Goal: Task Accomplishment & Management: Use online tool/utility

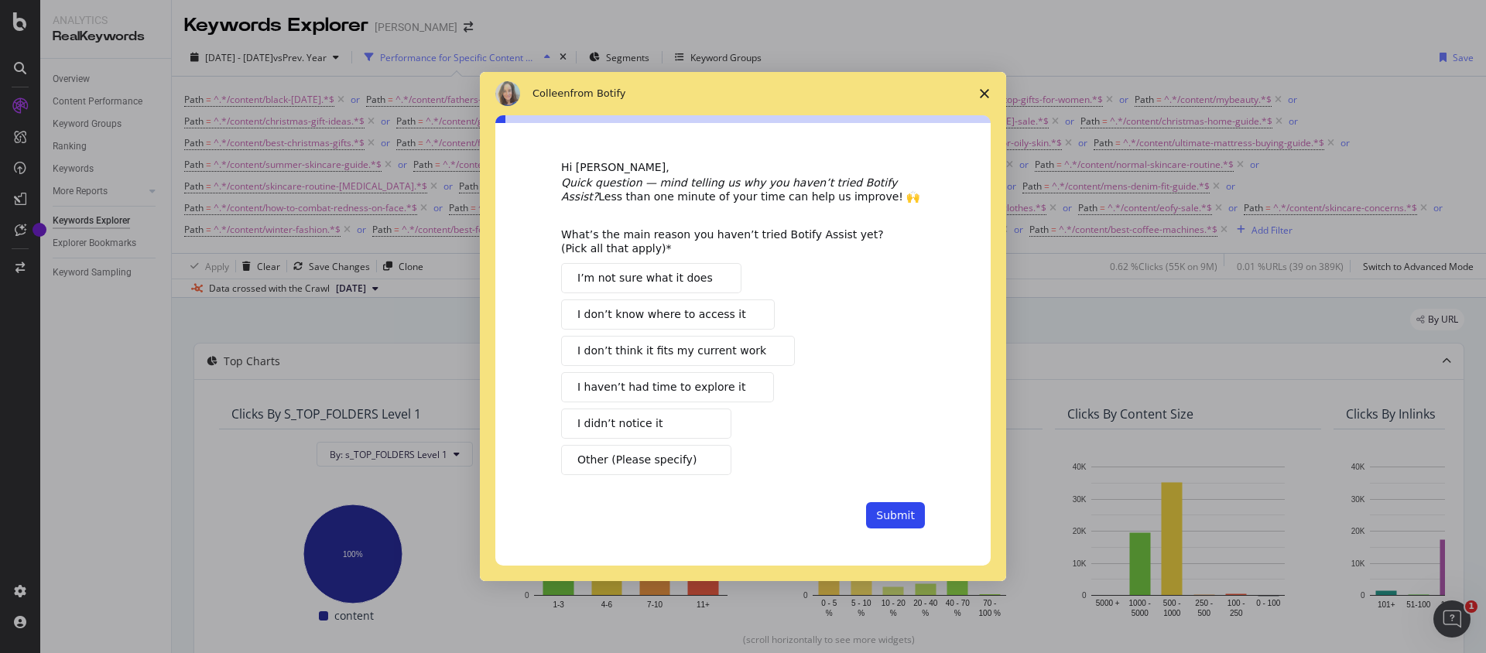
click at [989, 92] on span "Close survey" at bounding box center [984, 93] width 43 height 43
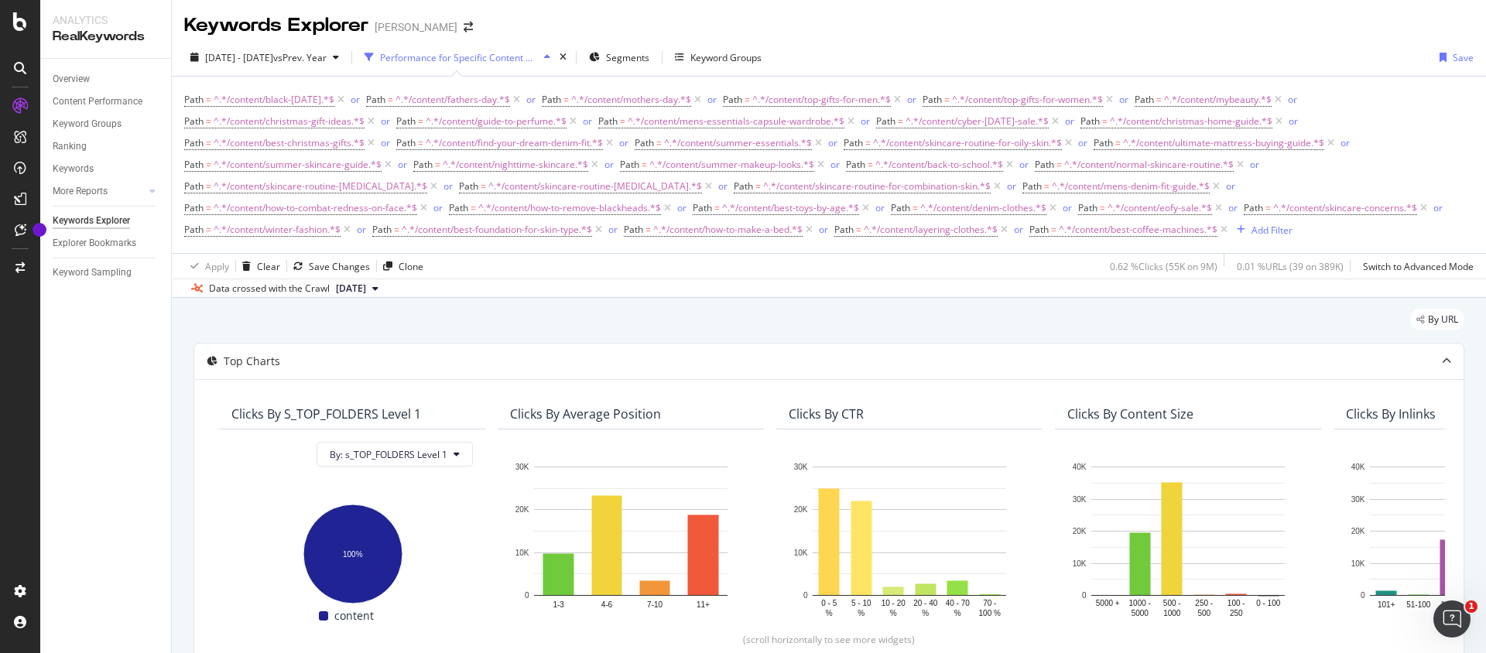
click at [993, 268] on div "Apply Clear Save Changes Clone 0.62 % Clicks ( 55K on 9M ) 0.01 % URLs ( 39 on …" at bounding box center [829, 266] width 1314 height 26
click at [1288, 230] on div "Add Filter" at bounding box center [1271, 230] width 41 height 13
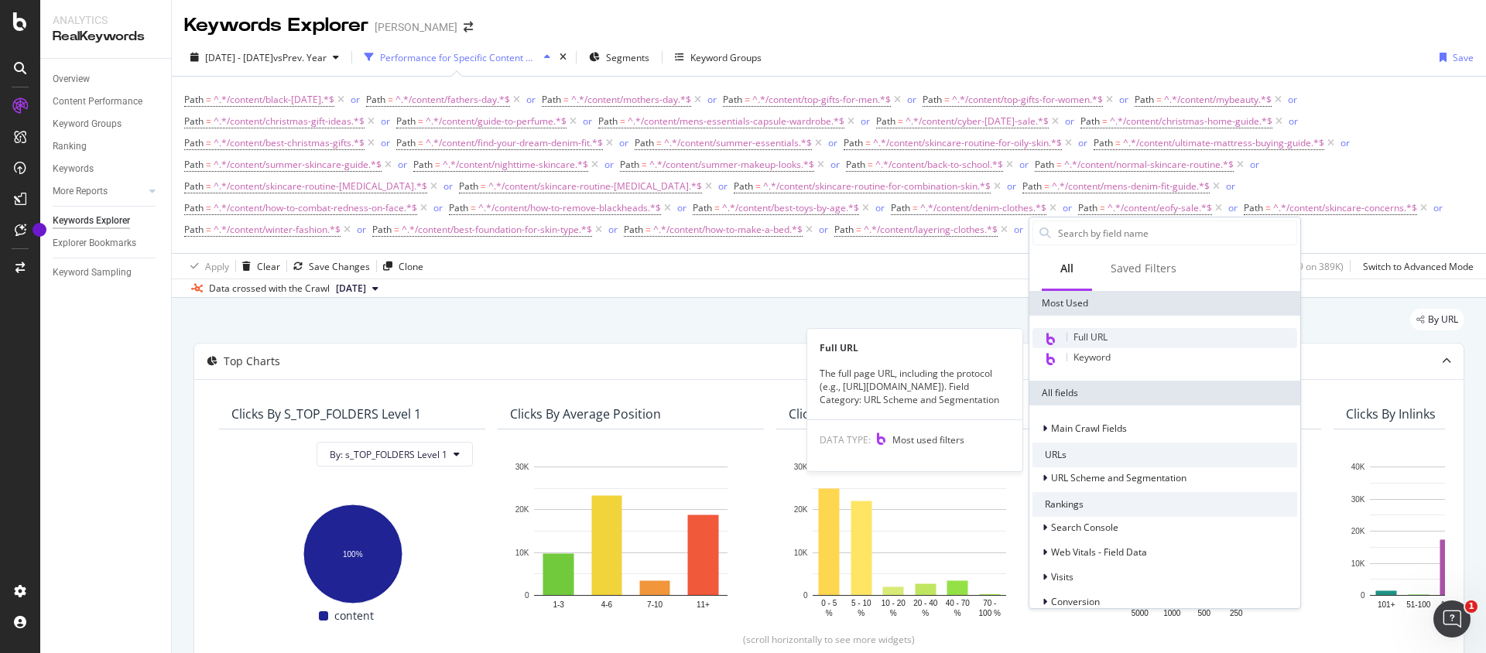
click at [1103, 333] on span "Full URL" at bounding box center [1090, 336] width 34 height 13
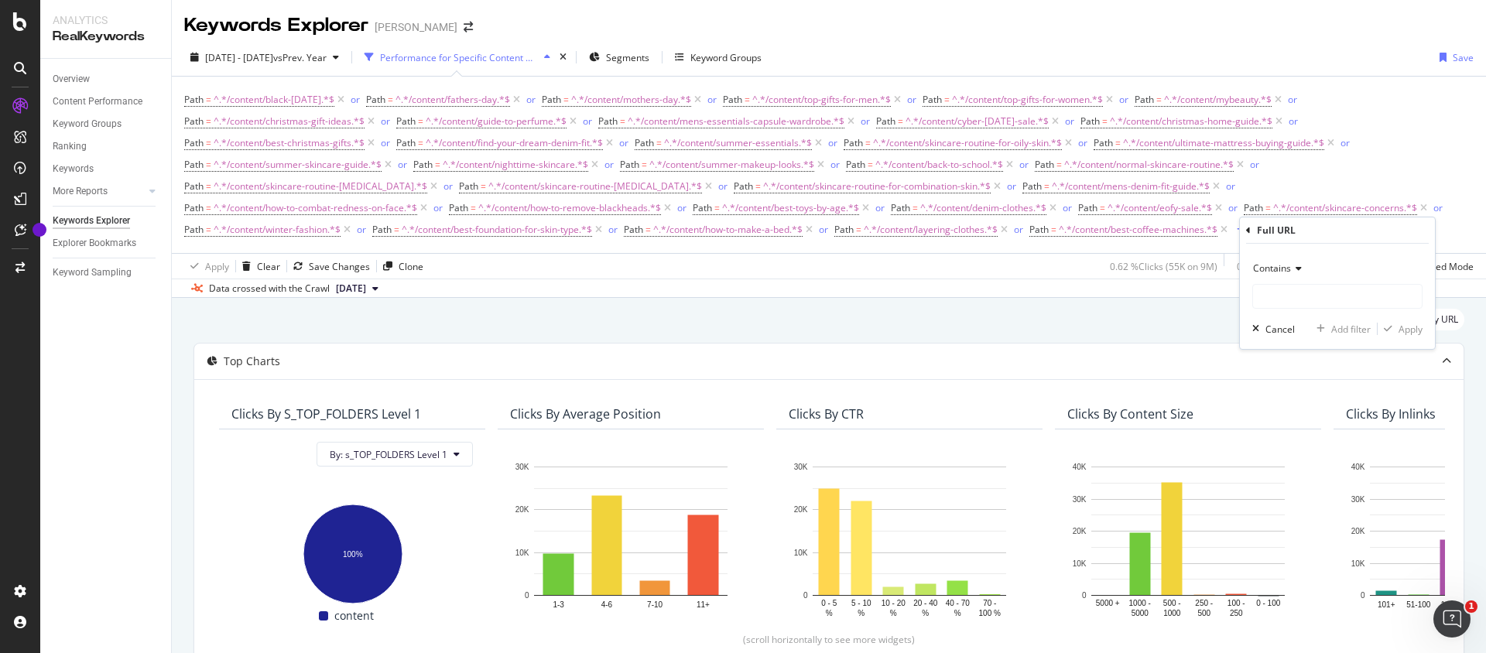
click at [1253, 230] on div "Full URL" at bounding box center [1337, 230] width 183 height 26
click at [1247, 228] on icon at bounding box center [1248, 230] width 5 height 9
click at [1267, 231] on div "Add Filter" at bounding box center [1271, 230] width 41 height 13
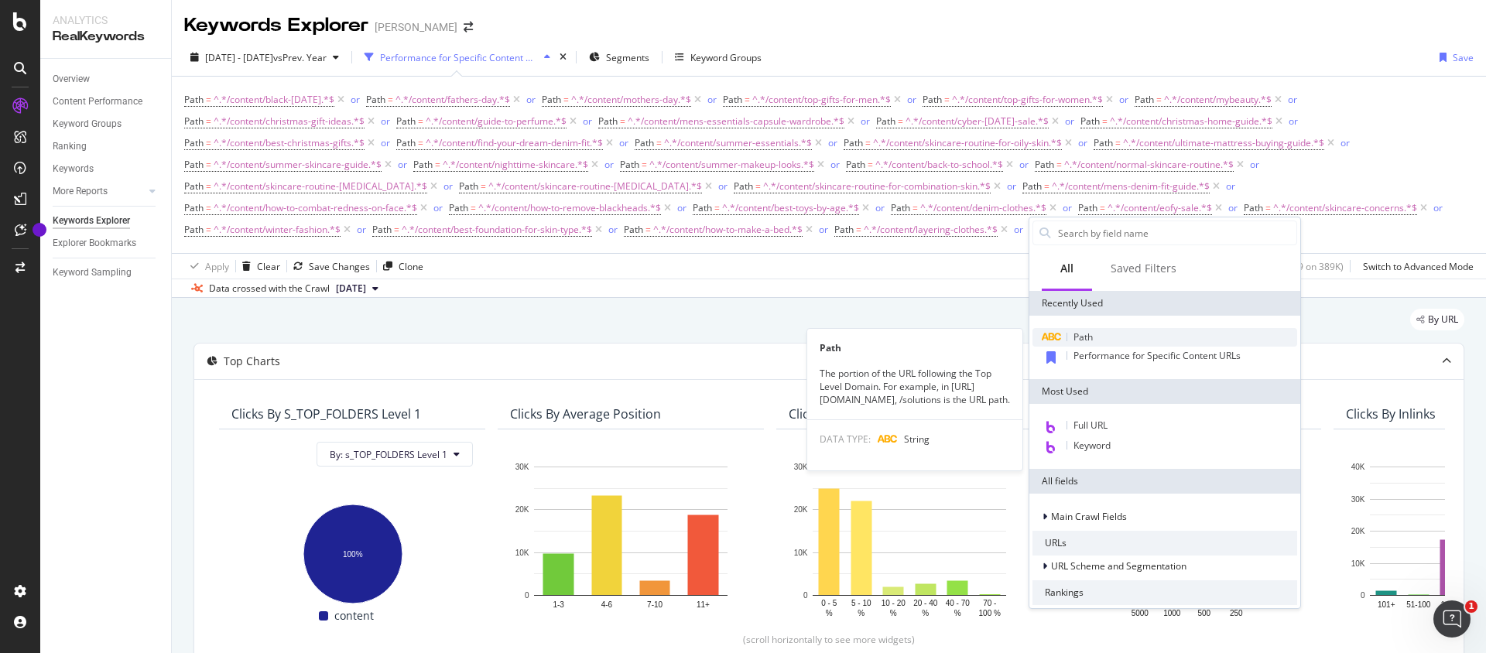
click at [1145, 335] on div "Path" at bounding box center [1164, 337] width 265 height 19
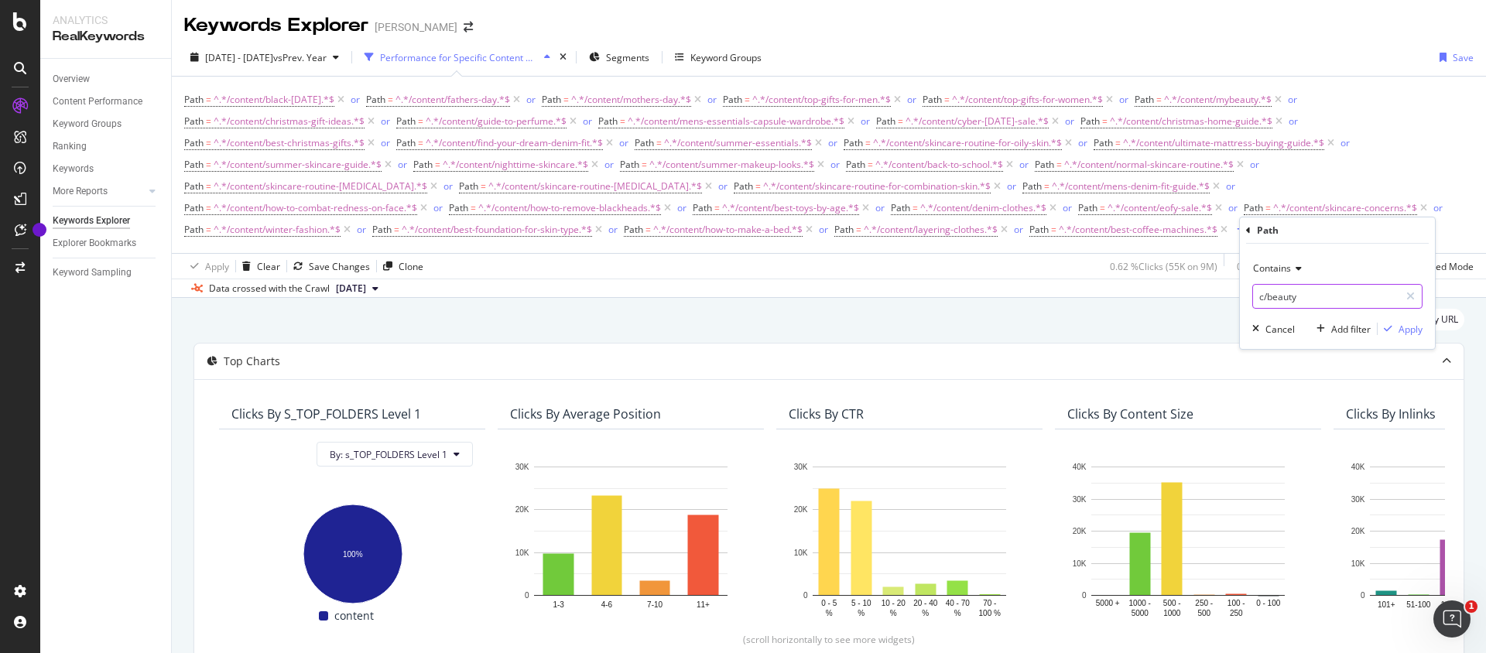
click at [1288, 298] on input "c/beauty" at bounding box center [1326, 296] width 146 height 25
paste input "/content/travel-essentials"
type input "/content/travel-essentials"
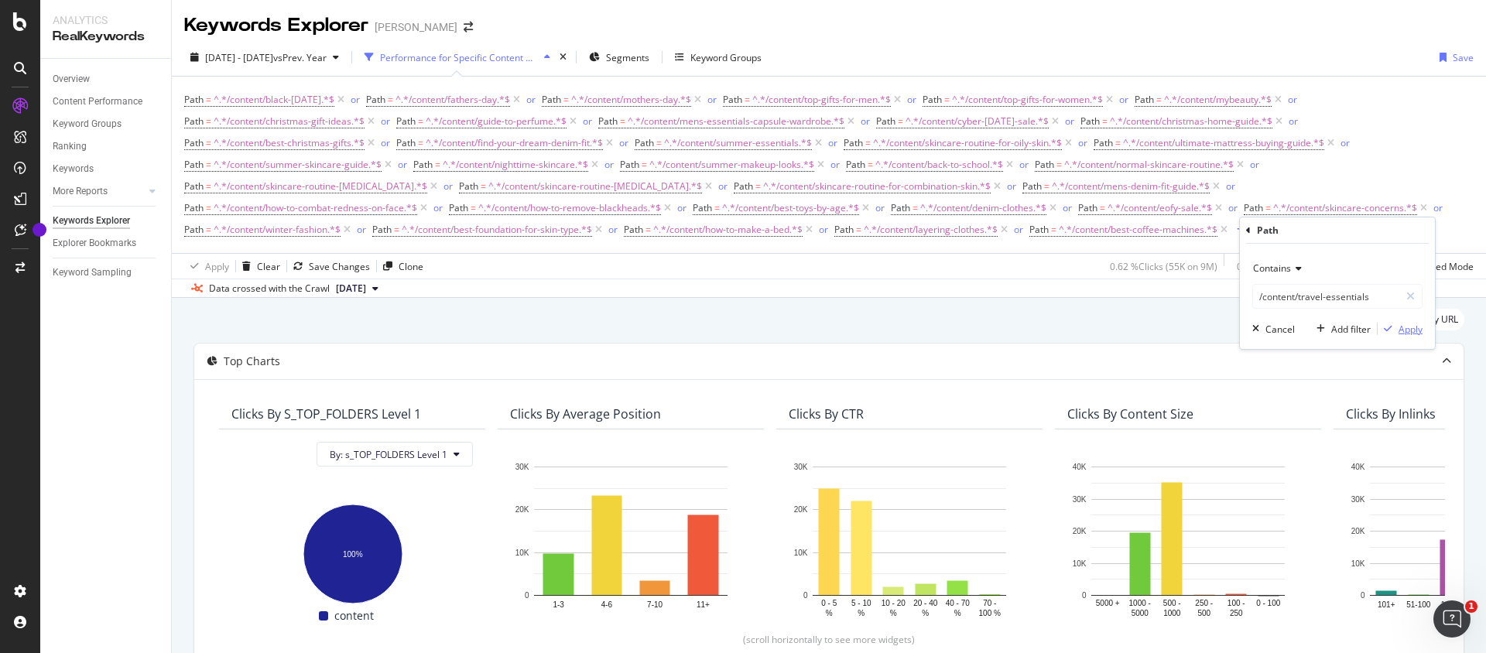
click at [1407, 330] on div "Apply" at bounding box center [1410, 329] width 24 height 13
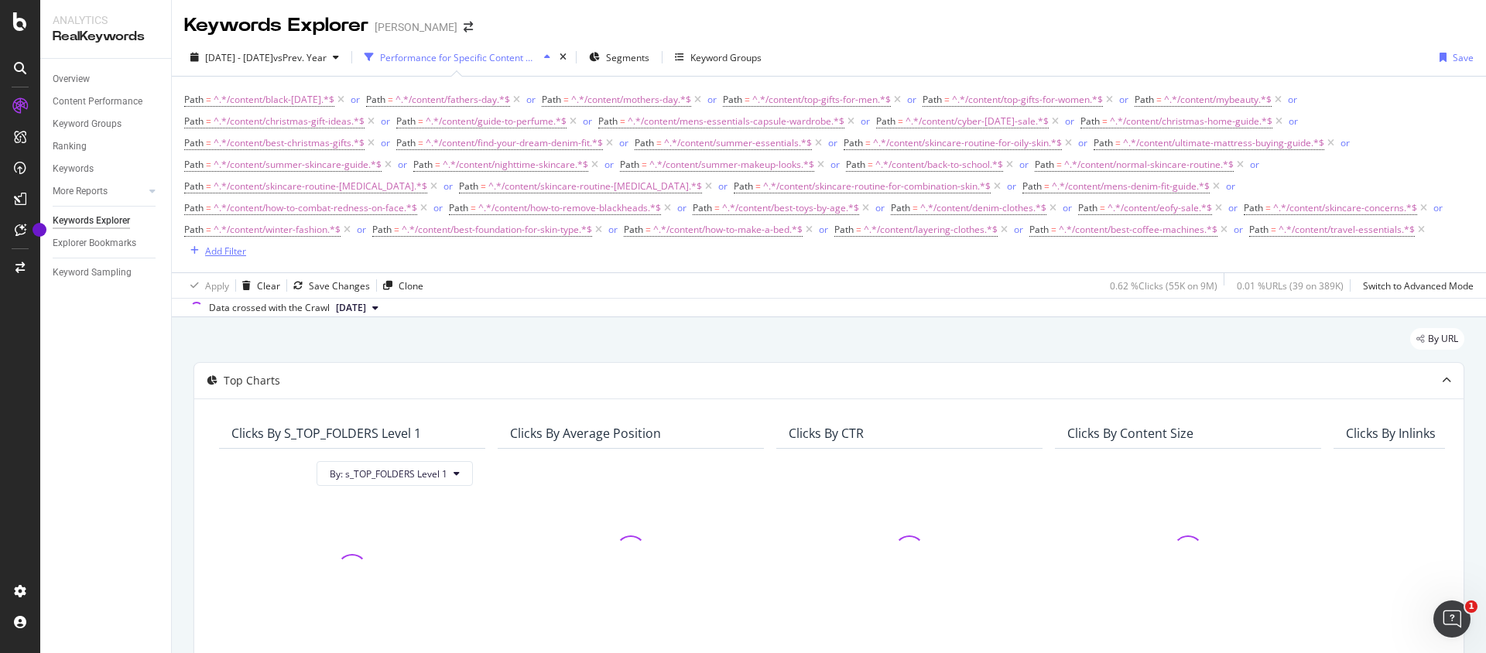
click at [210, 257] on div "Add Filter" at bounding box center [225, 251] width 41 height 13
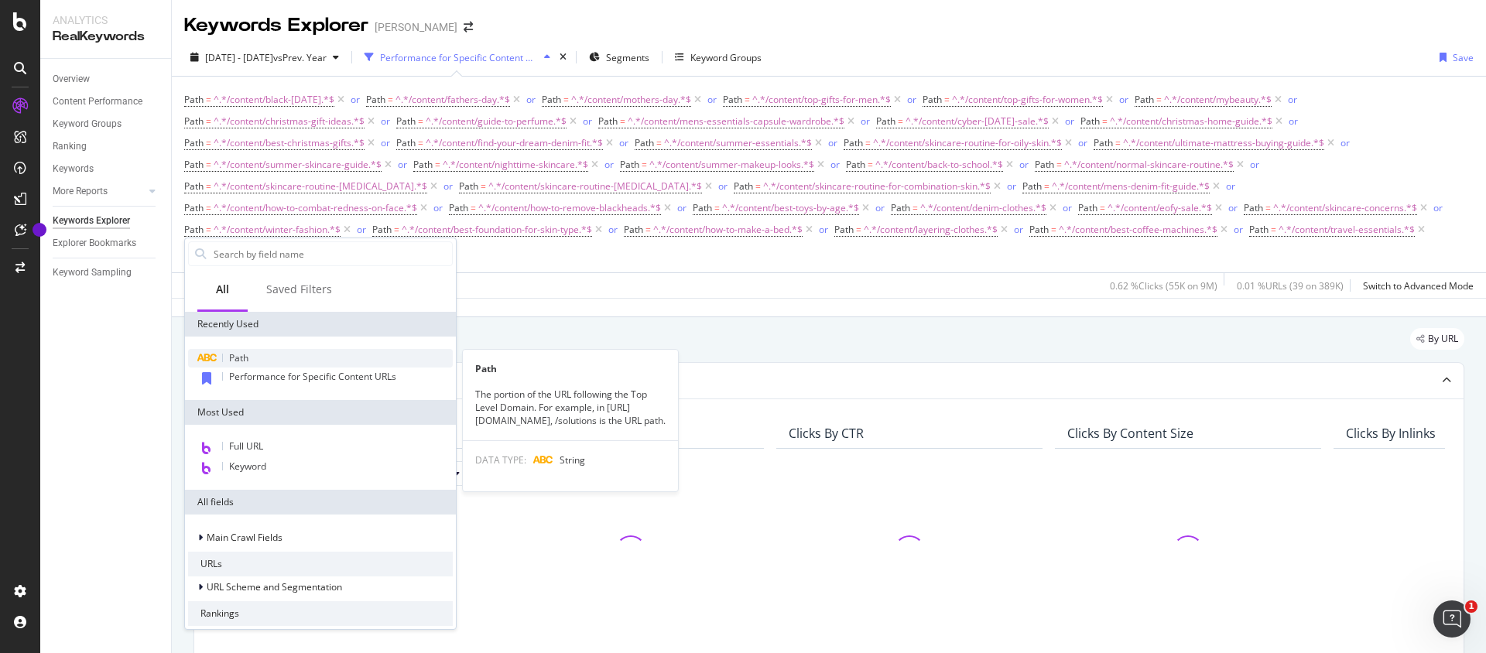
click at [239, 356] on span "Path" at bounding box center [238, 357] width 19 height 13
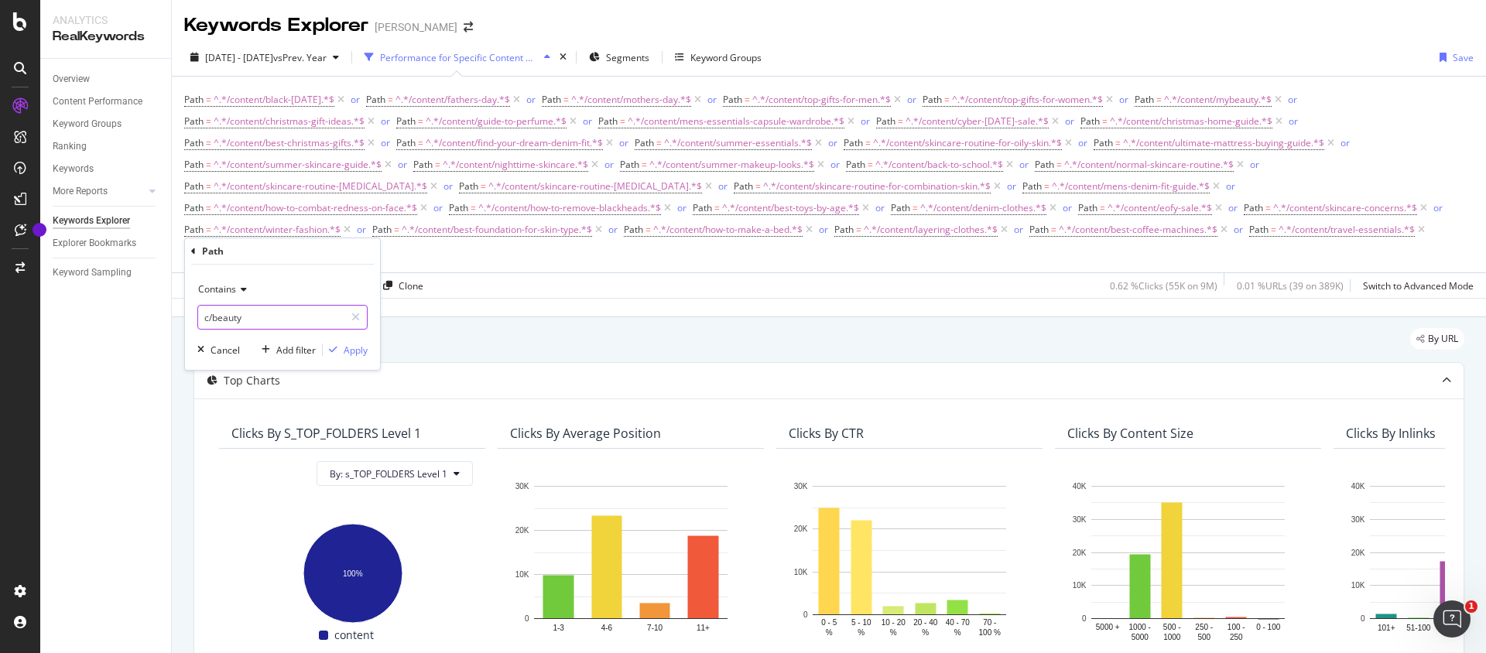
click at [229, 314] on input "c/beauty" at bounding box center [271, 317] width 146 height 25
paste input "/content/how-to-choose-the-right-suitcase-travel-guide"
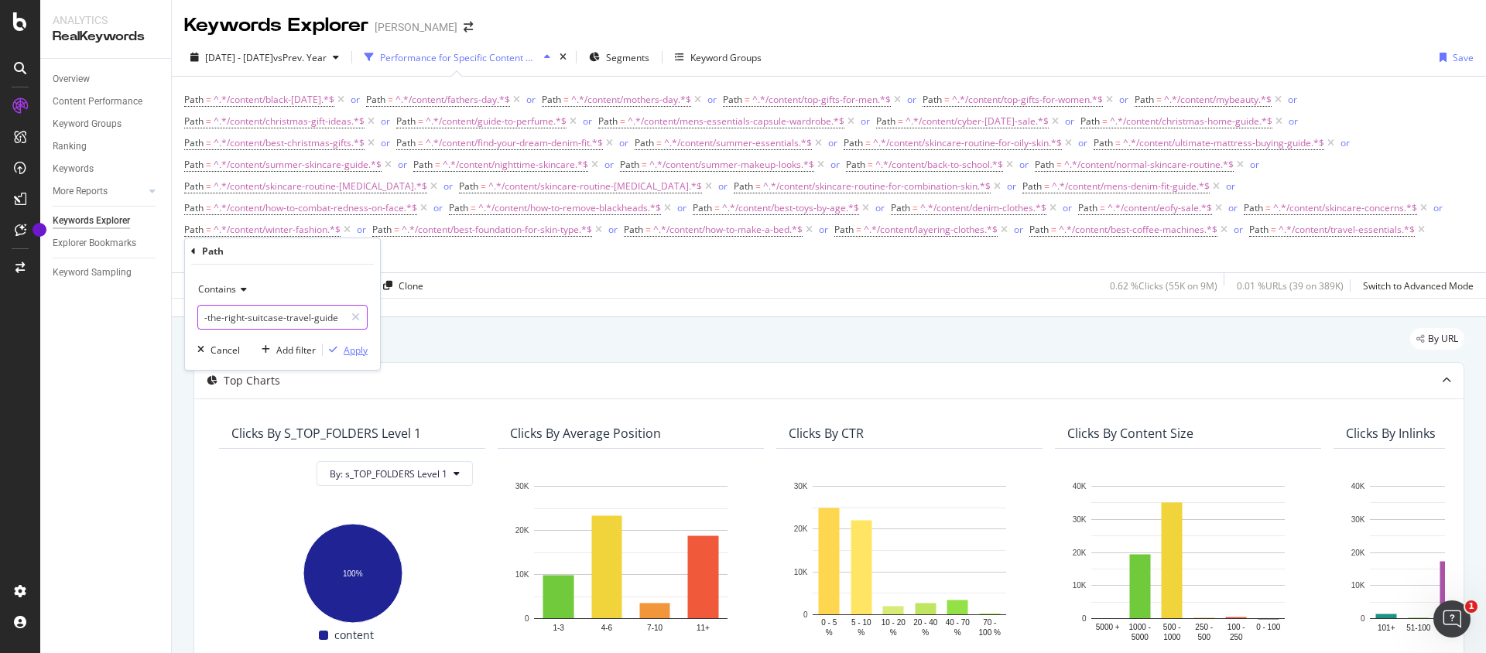
type input "/content/how-to-choose-the-right-suitcase-travel-guide"
click at [353, 354] on div "Apply" at bounding box center [356, 350] width 24 height 13
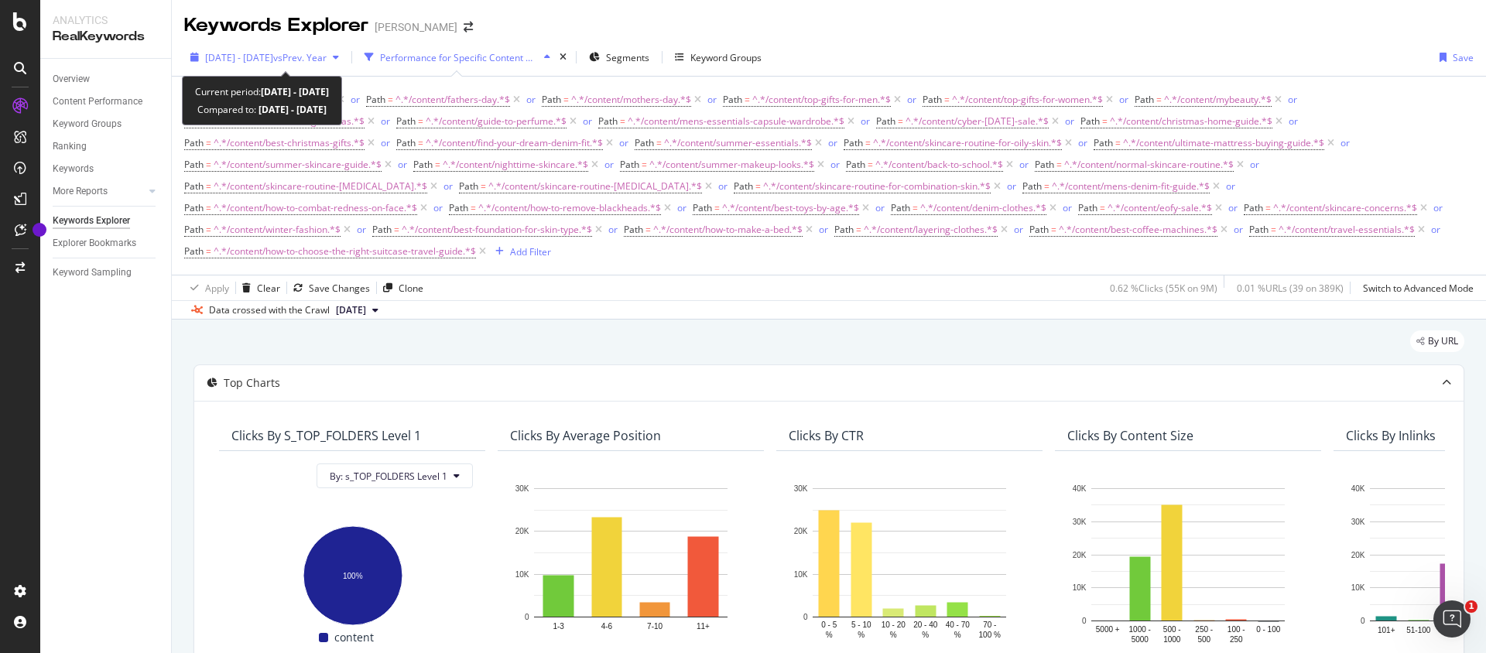
click at [316, 54] on span "vs Prev. Year" at bounding box center [299, 57] width 53 height 13
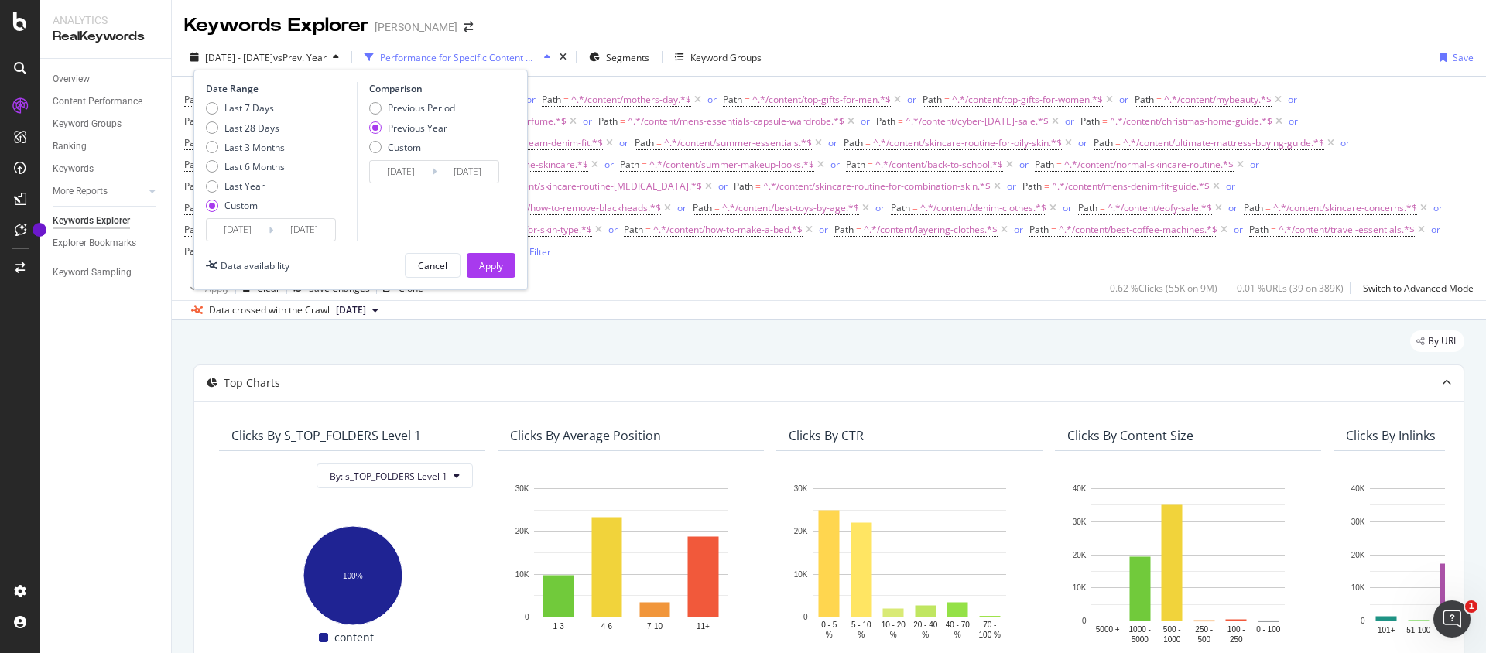
click at [303, 229] on input "[DATE]" at bounding box center [304, 230] width 62 height 22
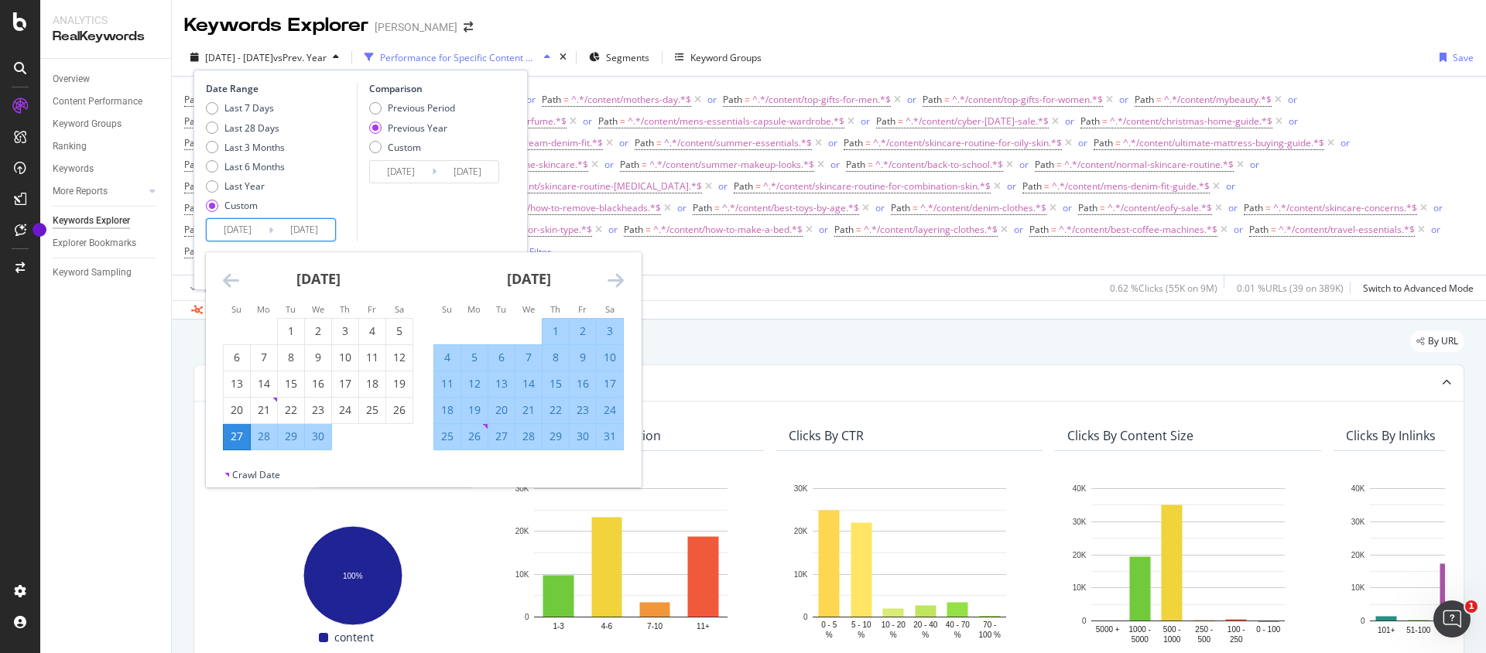
click at [227, 229] on input "[DATE]" at bounding box center [238, 230] width 62 height 22
click at [611, 282] on icon "Move forward to switch to the next month." at bounding box center [615, 280] width 16 height 19
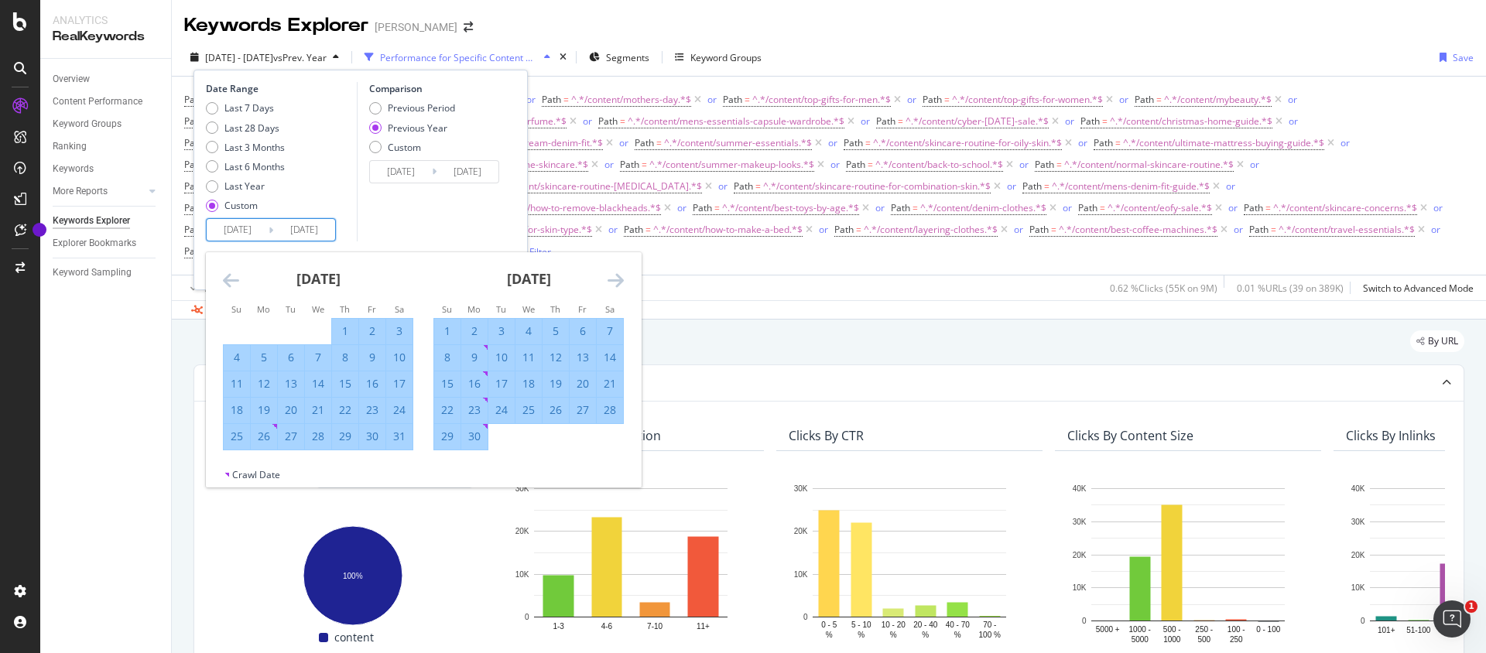
click at [611, 282] on icon "Move forward to switch to the next month." at bounding box center [615, 280] width 16 height 19
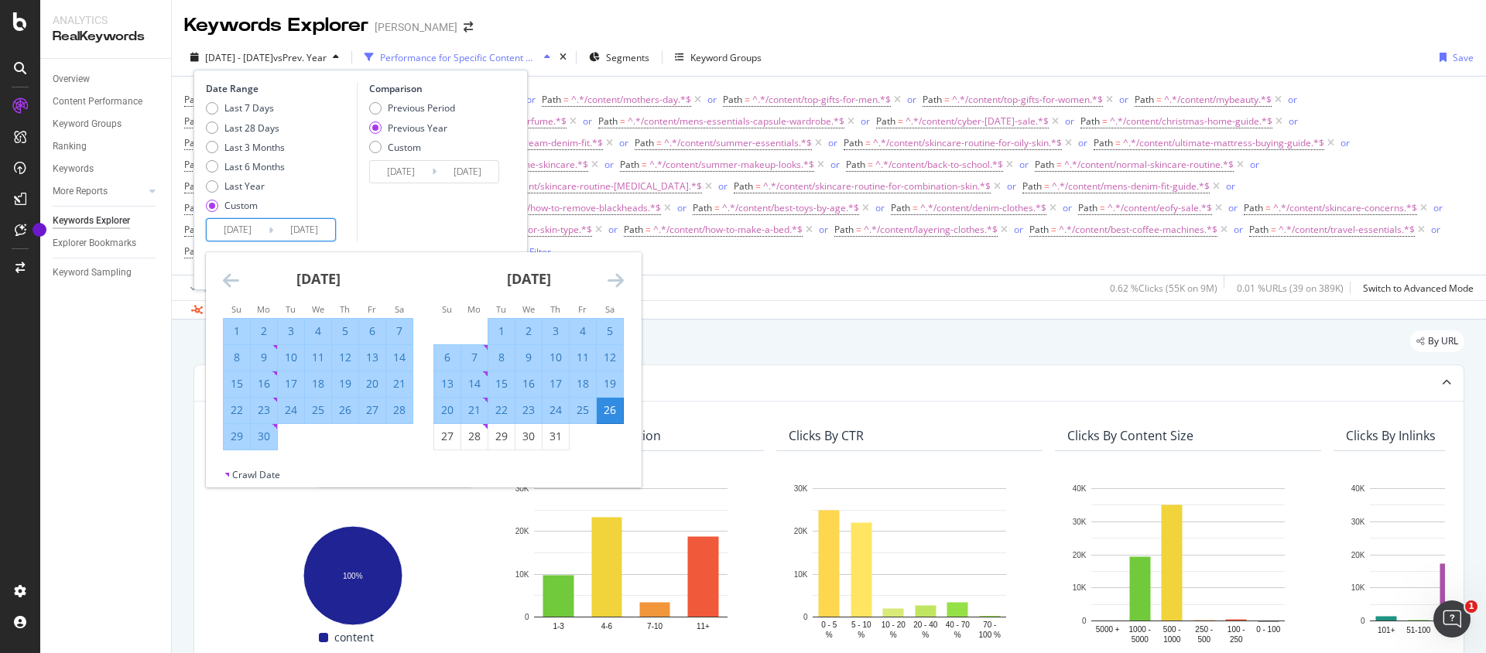
click at [611, 282] on icon "Move forward to switch to the next month." at bounding box center [615, 280] width 16 height 19
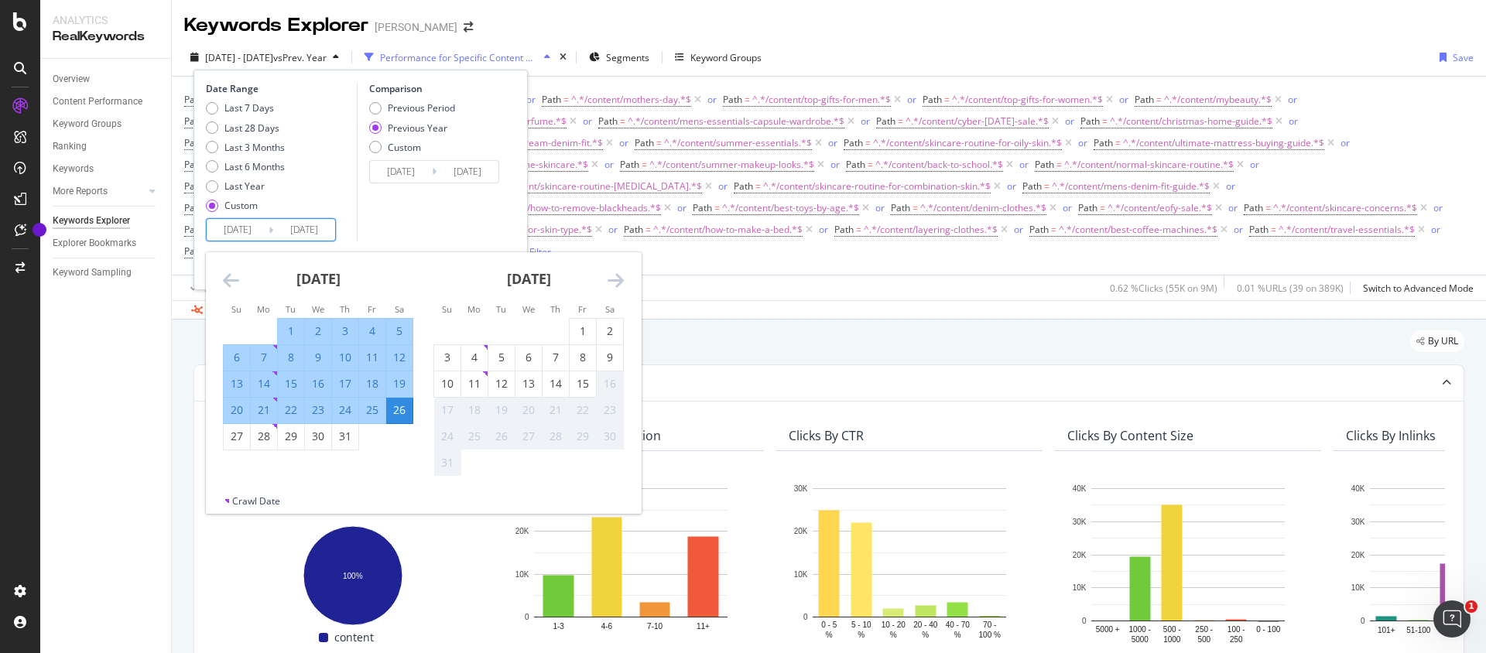
click at [293, 330] on div "1" at bounding box center [291, 330] width 26 height 15
type input "[DATE]"
click at [575, 382] on div "15" at bounding box center [582, 383] width 26 height 15
type input "[DATE]"
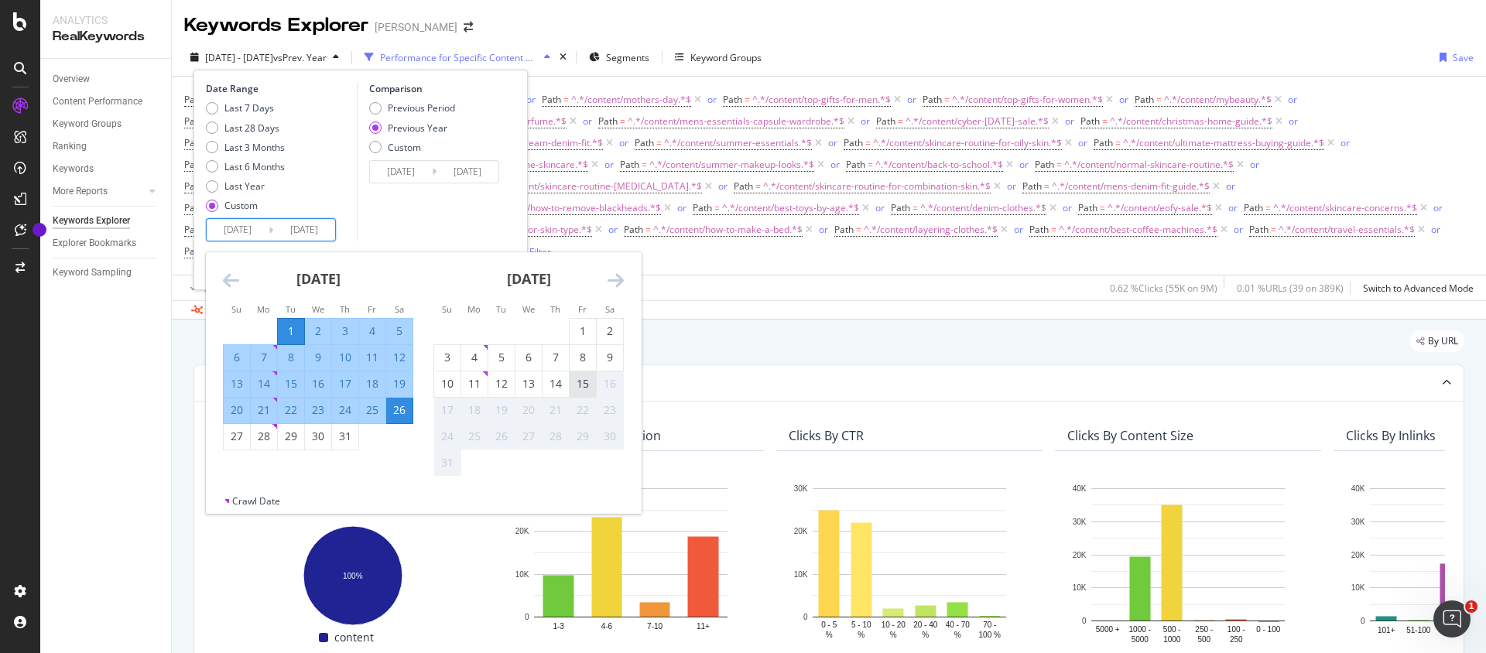
type input "[DATE]"
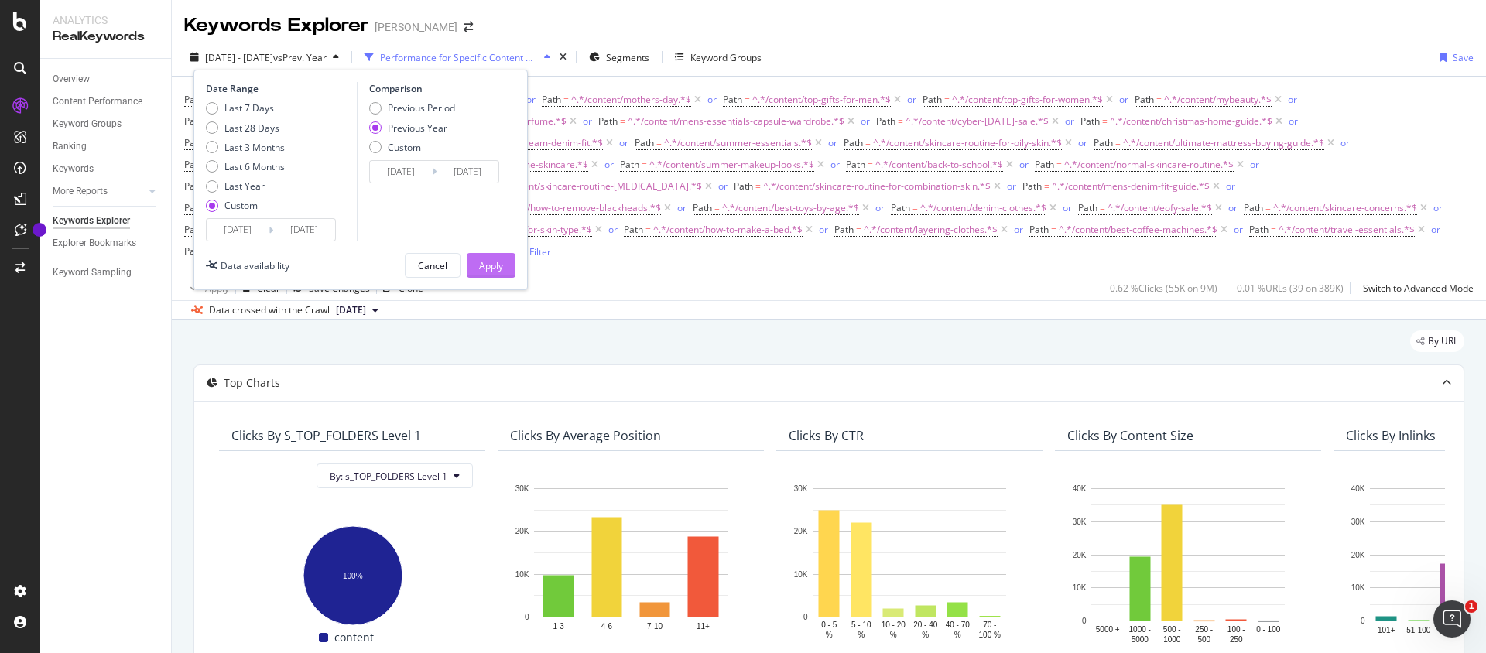
click at [502, 268] on div "Apply" at bounding box center [491, 265] width 24 height 13
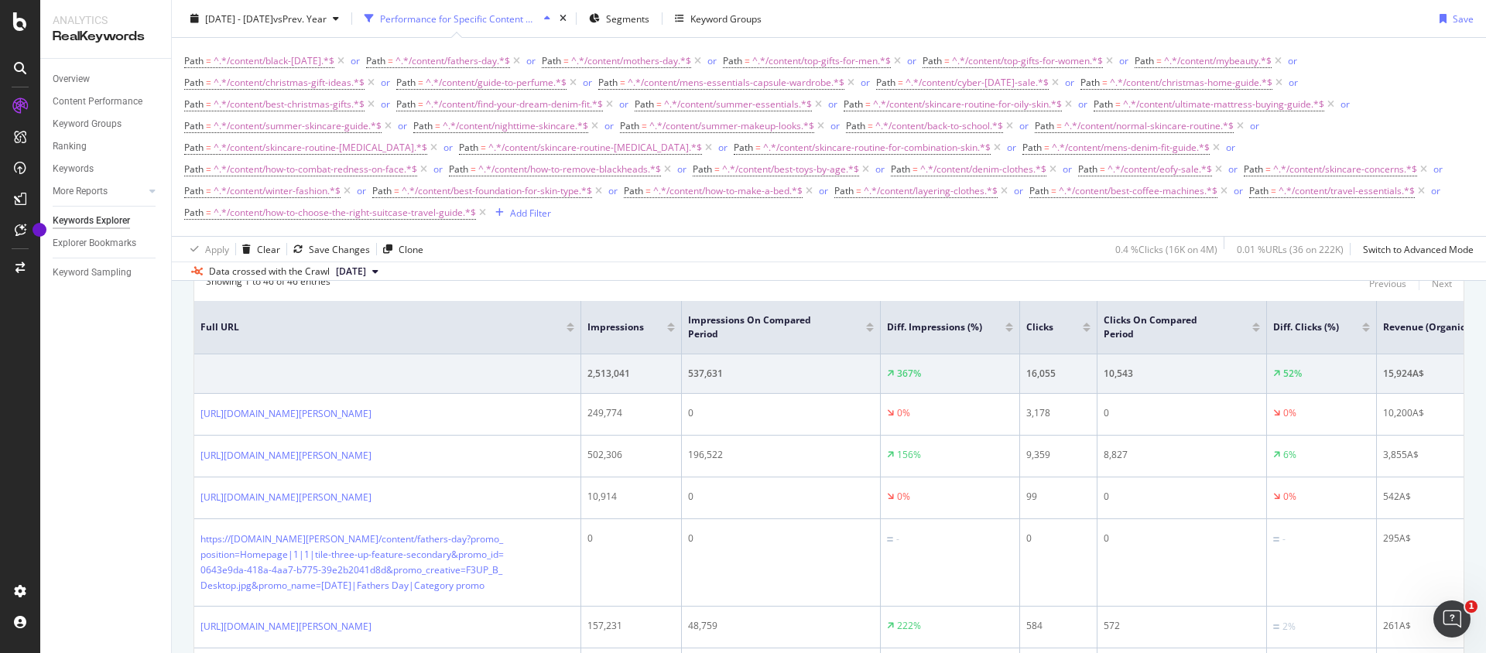
scroll to position [522, 0]
click at [1087, 331] on div at bounding box center [1086, 331] width 8 height 4
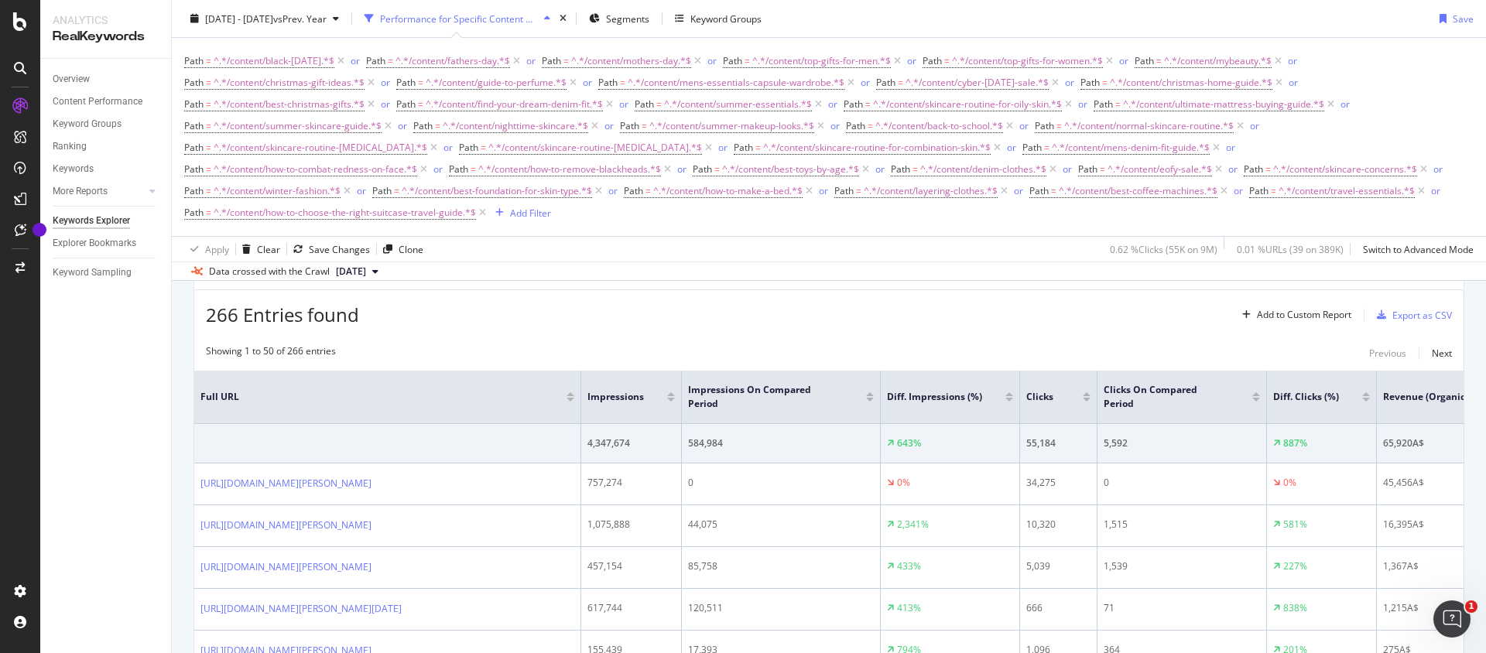
scroll to position [456, 0]
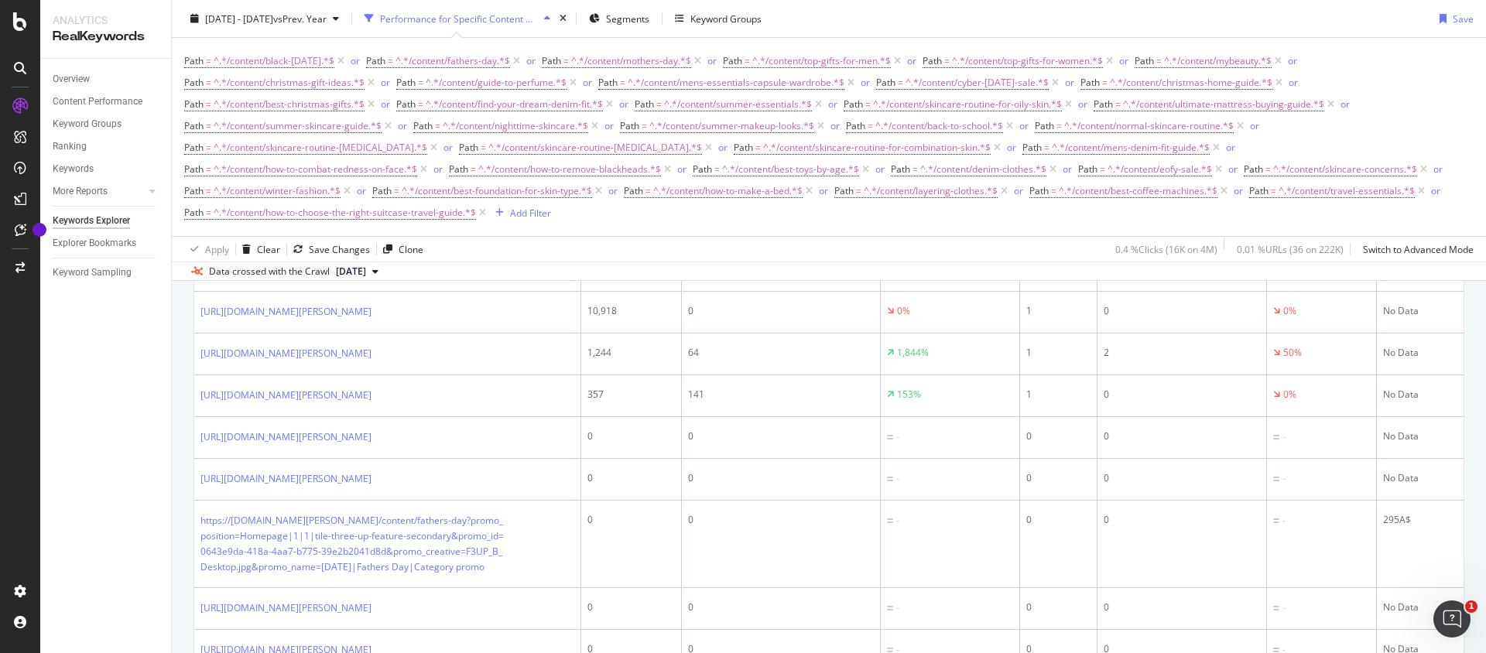
scroll to position [1885, 0]
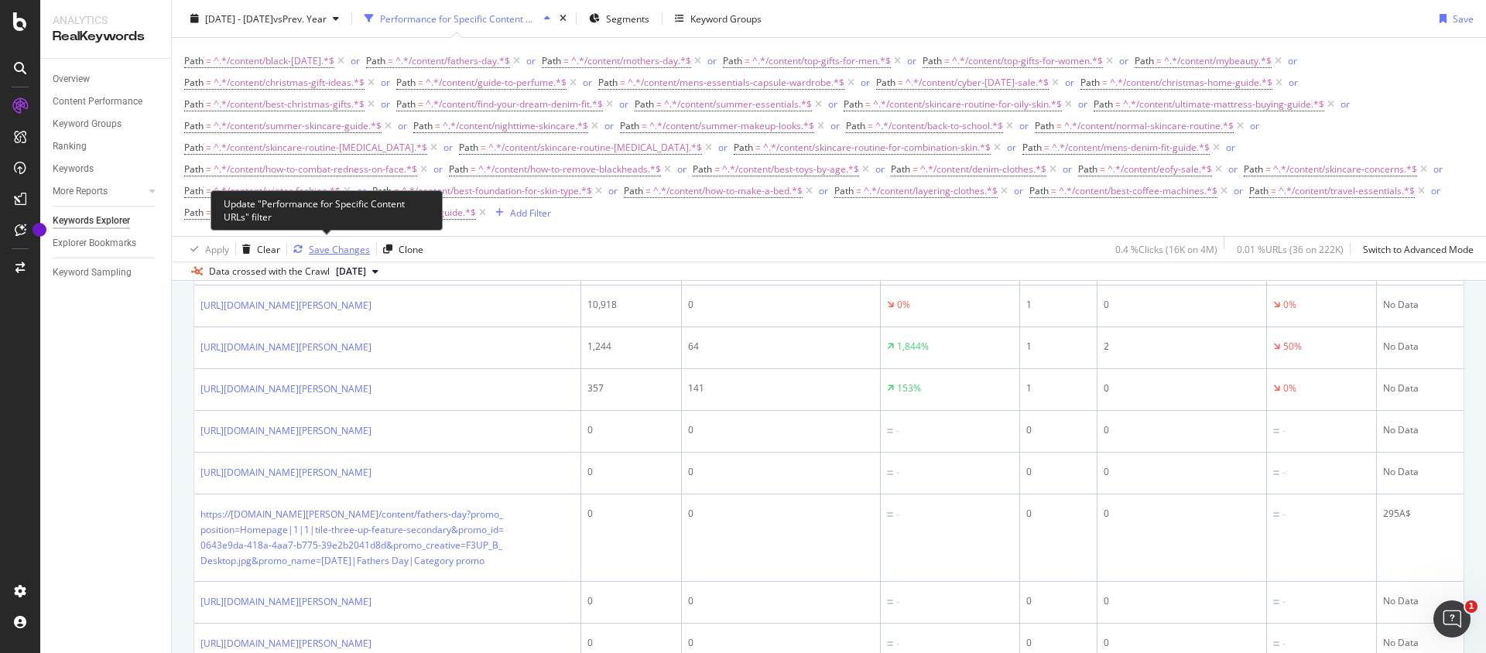
click at [340, 245] on div "Save Changes" at bounding box center [339, 248] width 61 height 13
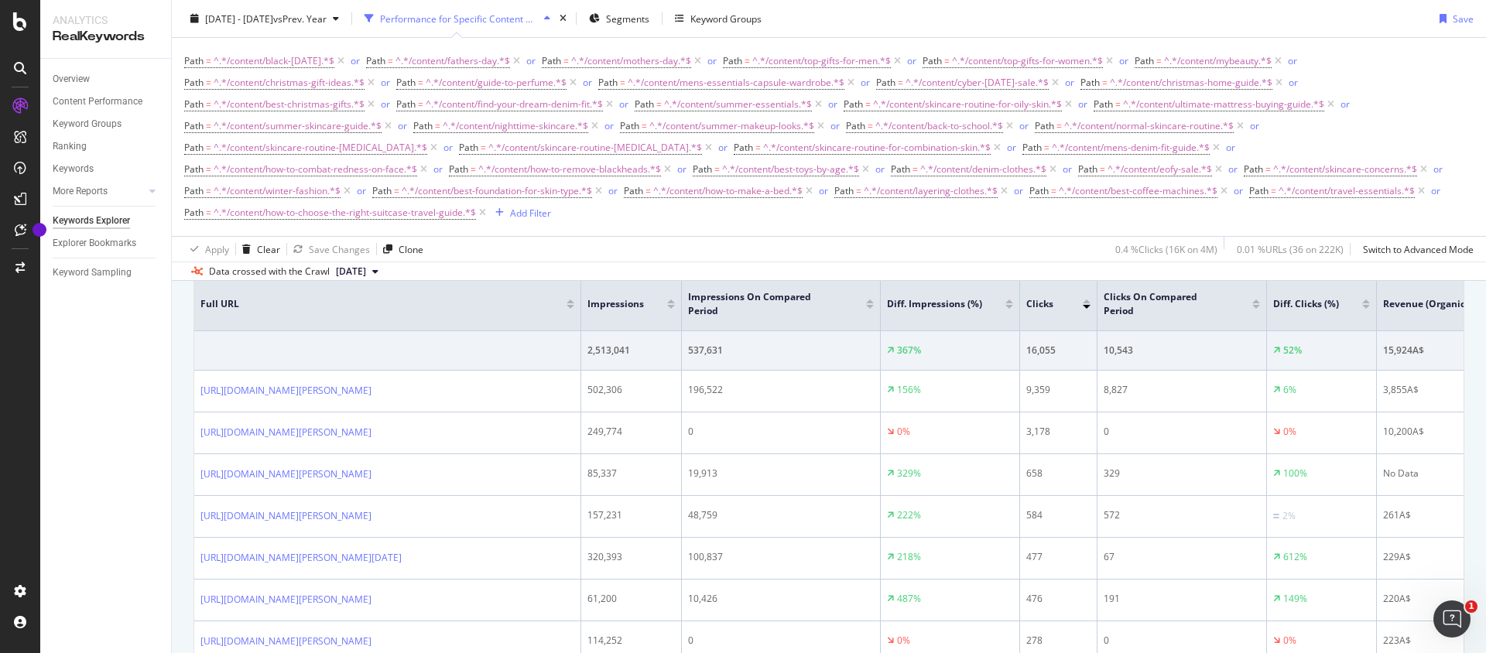
scroll to position [545, 0]
click at [1088, 309] on div at bounding box center [1086, 308] width 8 height 4
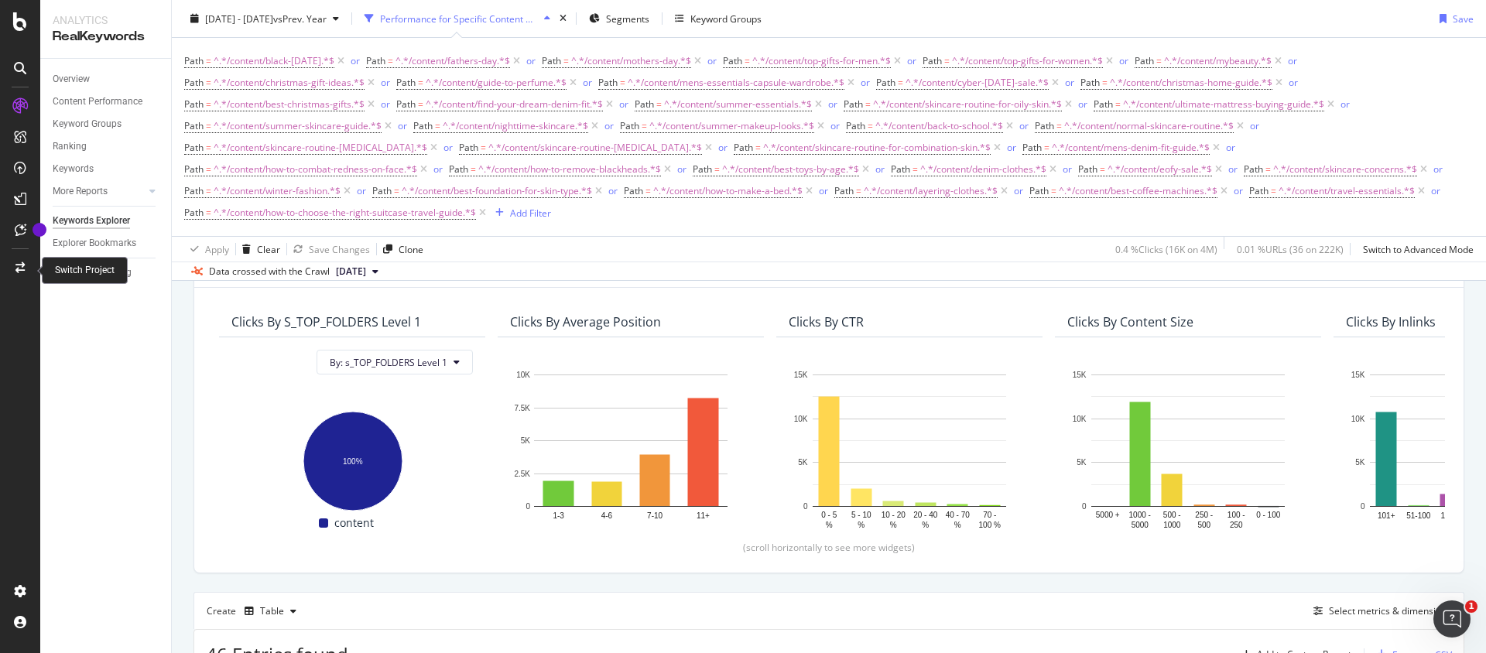
scroll to position [152, 0]
